Goal: Contribute content

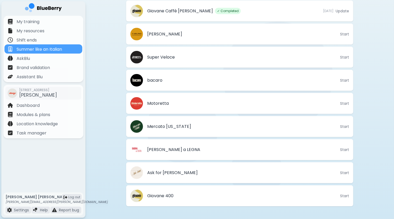
scroll to position [278, 0]
click at [41, 126] on p "Location knowledge" at bounding box center [37, 124] width 41 height 6
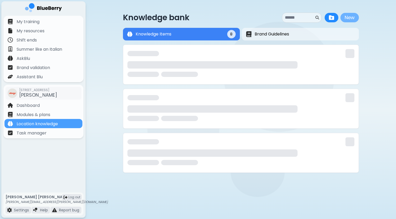
click at [352, 19] on button "New" at bounding box center [349, 17] width 18 height 9
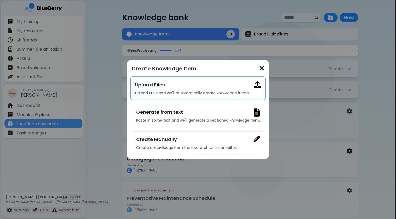
click at [158, 92] on p "Upload PDFs and we'll automatically create knowledge items." at bounding box center [198, 93] width 126 height 5
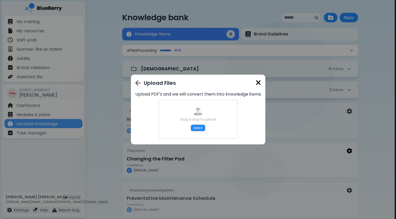
click at [189, 117] on div "Drag & drop to upload select" at bounding box center [198, 120] width 36 height 24
type input "**********"
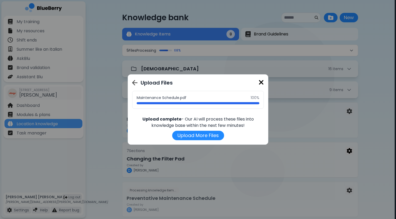
click at [261, 83] on img at bounding box center [260, 82] width 5 height 7
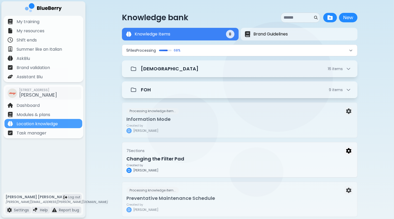
click at [168, 50] on div at bounding box center [163, 51] width 9 height 2
